Goal: Task Accomplishment & Management: Complete application form

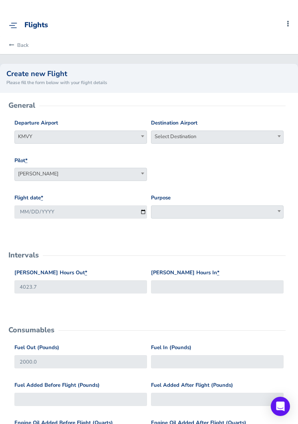
click at [221, 135] on span "Select Destination" at bounding box center [217, 136] width 132 height 11
click at [225, 153] on input "search" at bounding box center [217, 151] width 129 height 12
type input "kilm"
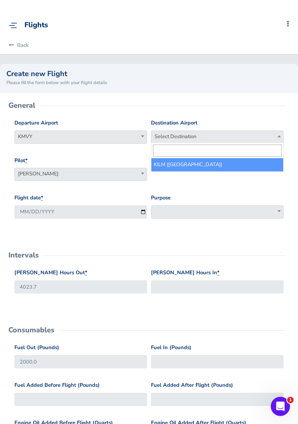
select select "KILM"
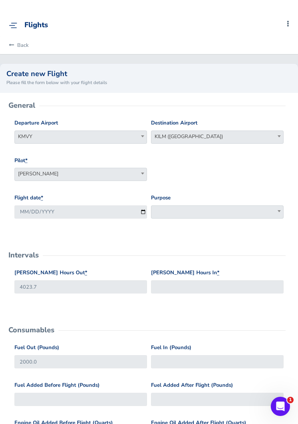
click at [220, 205] on span at bounding box center [217, 211] width 133 height 13
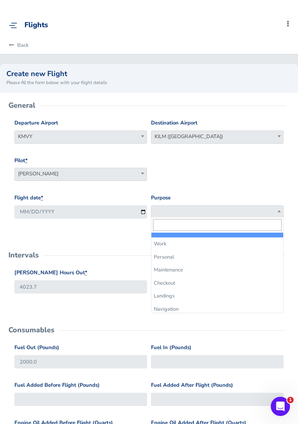
select select "Work"
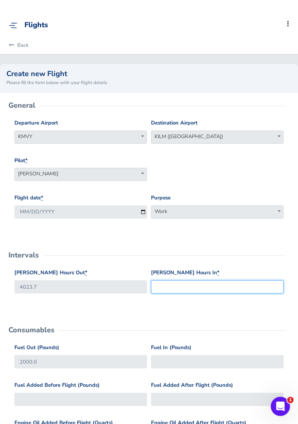
click at [203, 287] on input "Hobbs Hours In *" at bounding box center [217, 286] width 133 height 13
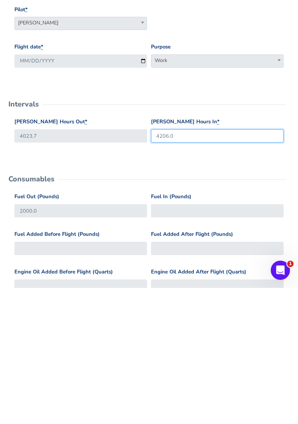
scroll to position [16, 0]
type input "4206.0"
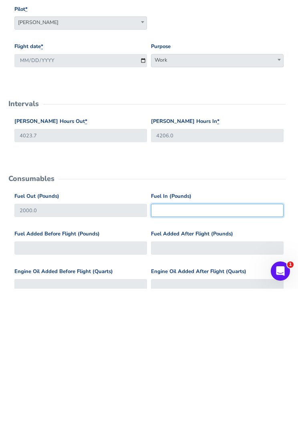
click at [203, 339] on input "Fuel In (Pounds)" at bounding box center [217, 345] width 133 height 13
type input "1"
type input "900"
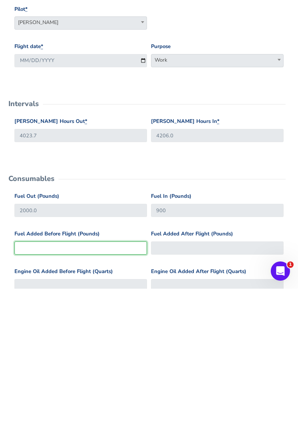
click at [37, 377] on input "Fuel Added Before Flight (Pounds)" at bounding box center [80, 383] width 133 height 13
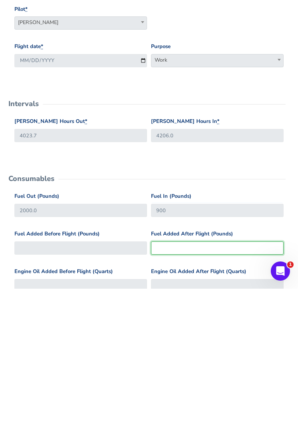
click at [215, 377] on input "Fuel Added After Flight (Pounds)" at bounding box center [217, 383] width 133 height 13
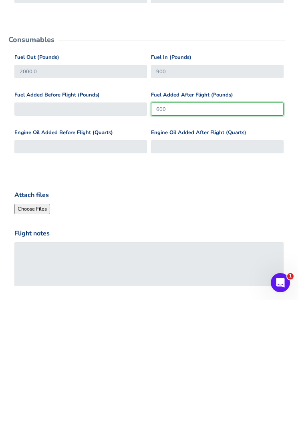
scroll to position [167, 0]
type input "600"
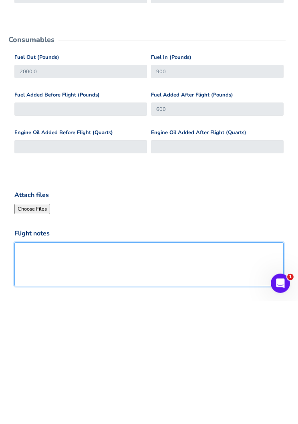
click at [179, 366] on textarea "Flight notes" at bounding box center [148, 388] width 269 height 44
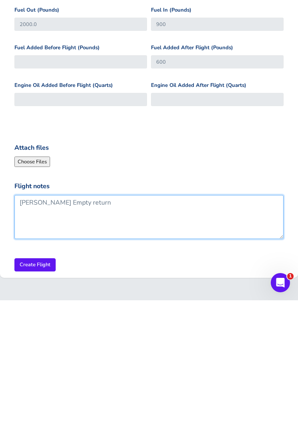
type textarea "Bennie S. Empty return"
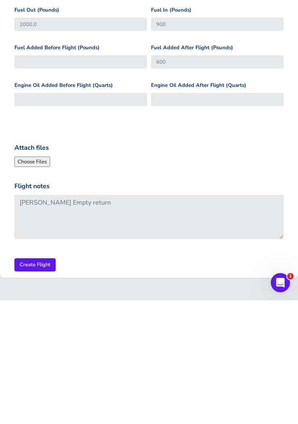
click at [28, 382] on input "Create Flight" at bounding box center [34, 388] width 41 height 13
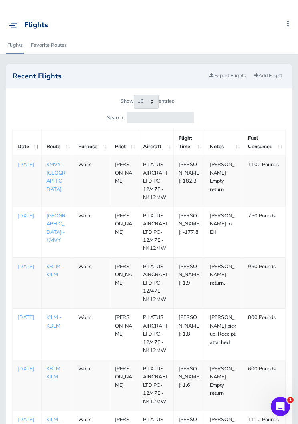
click at [6, 25] on div "Flights Add Squawk Add Flight Add Reservation L Profile Settings Account Users …" at bounding box center [152, 25] width 292 height 22
click at [42, 27] on div "Flights" at bounding box center [36, 25] width 24 height 9
click at [9, 27] on img at bounding box center [13, 25] width 8 height 6
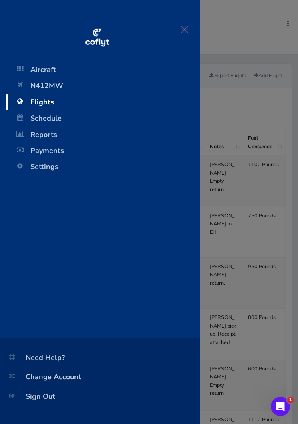
click at [38, 86] on span "N412MW" at bounding box center [103, 86] width 178 height 16
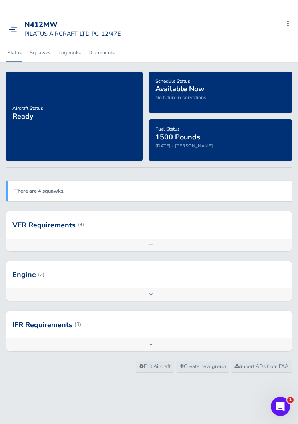
click at [42, 49] on link "Squawks" at bounding box center [40, 53] width 22 height 18
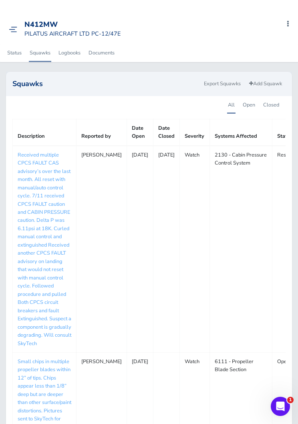
click at [255, 82] on link "Add Squawk" at bounding box center [266, 84] width 40 height 12
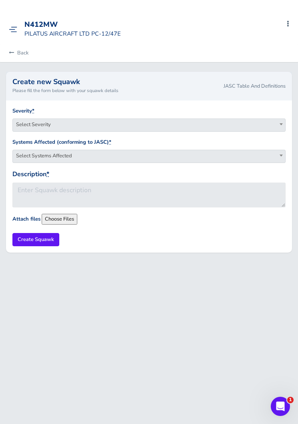
click at [234, 127] on span "Select Severity" at bounding box center [149, 124] width 272 height 11
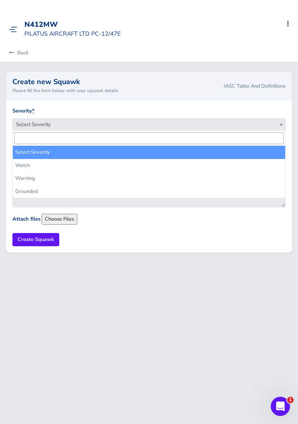
select select "watch"
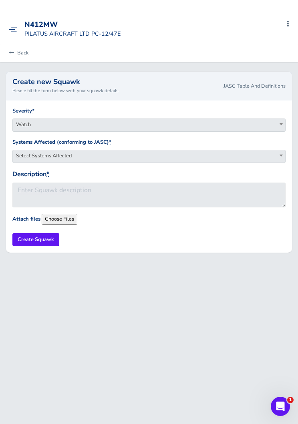
click at [209, 155] on span "Select Systems Affected" at bounding box center [149, 155] width 272 height 11
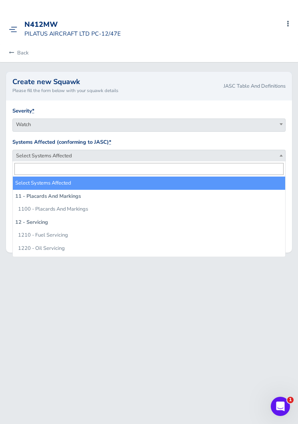
click at [190, 169] on input "search" at bounding box center [148, 169] width 269 height 12
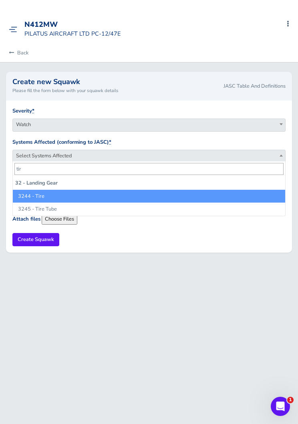
type input "tire"
select select "3244 - Tire"
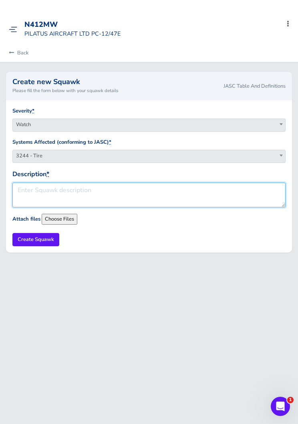
click at [31, 193] on textarea "Description *" at bounding box center [148, 195] width 273 height 25
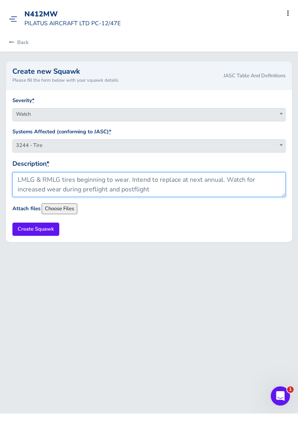
type textarea "LMLG & RMLG tires beginning to wear. Intend to replace at next annual. Watch fo…"
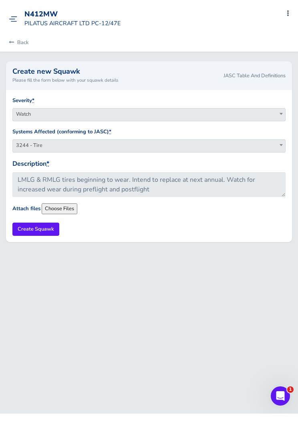
click at [29, 233] on input "Create Squawk" at bounding box center [35, 239] width 47 height 13
